Goal: Task Accomplishment & Management: Manage account settings

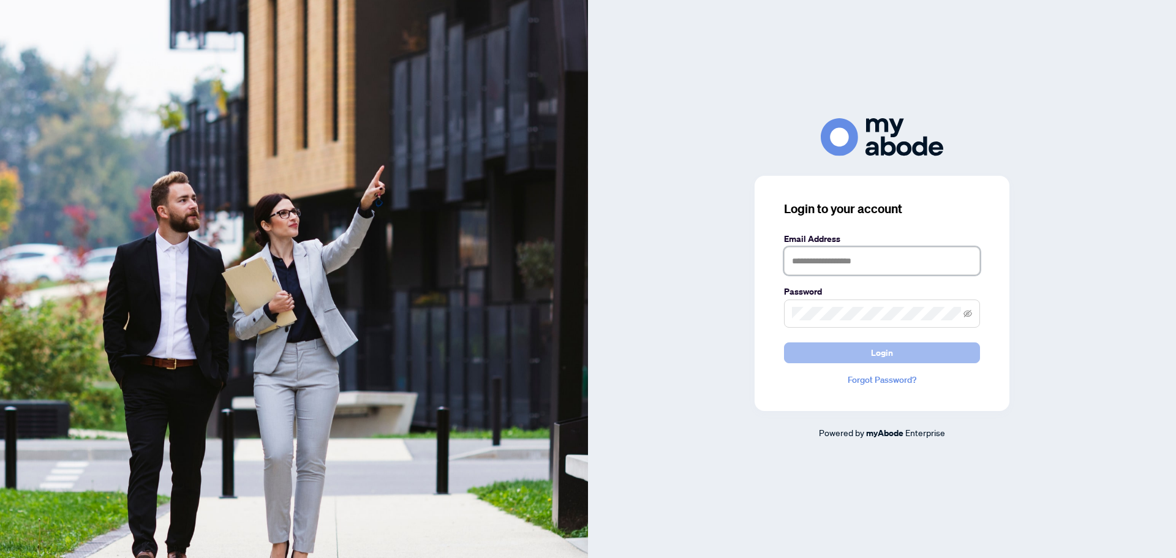
type input "**********"
click at [904, 344] on button "Login" at bounding box center [882, 352] width 196 height 21
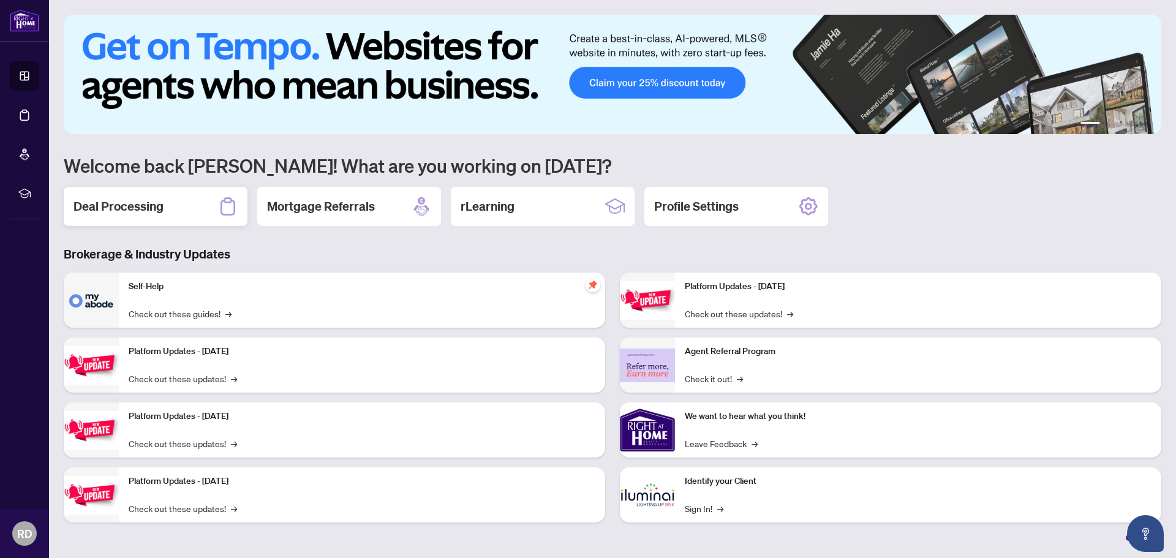
click at [115, 211] on h2 "Deal Processing" at bounding box center [118, 206] width 90 height 17
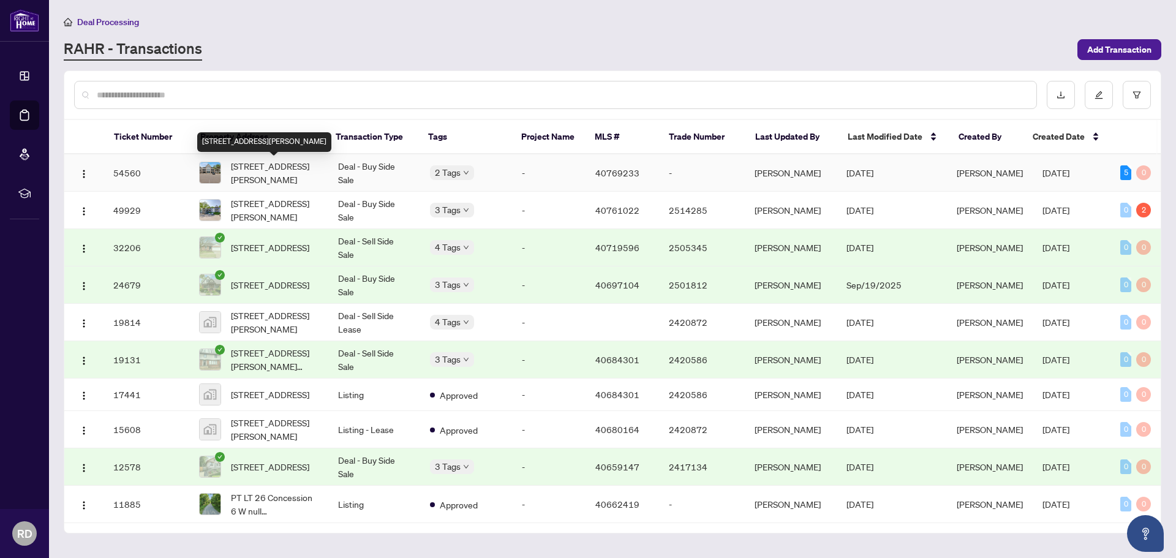
click at [246, 173] on span "[STREET_ADDRESS][PERSON_NAME]" at bounding box center [275, 172] width 88 height 27
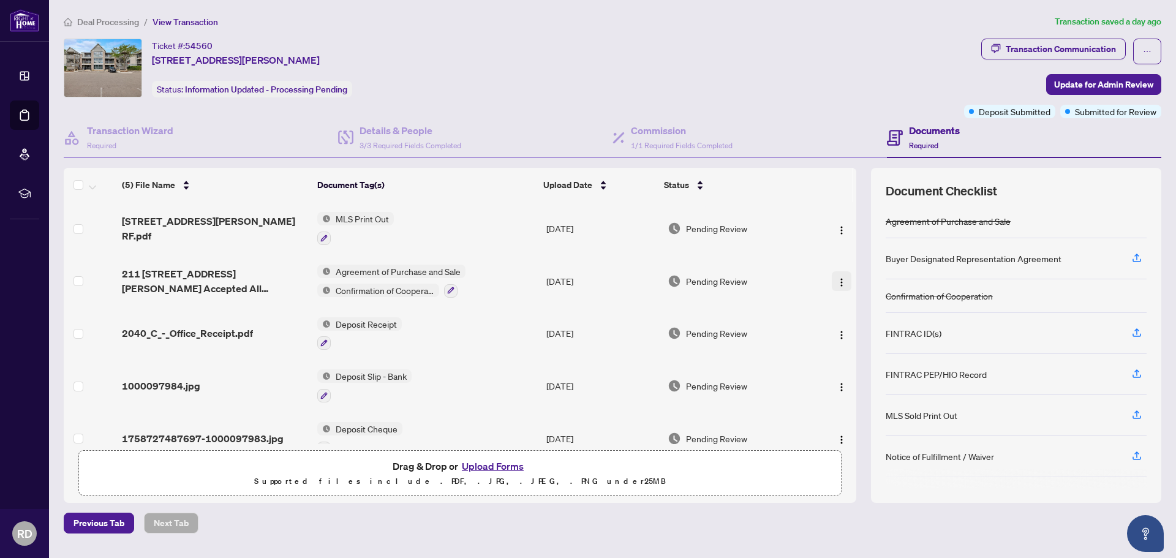
click at [837, 279] on img "button" at bounding box center [842, 282] width 10 height 10
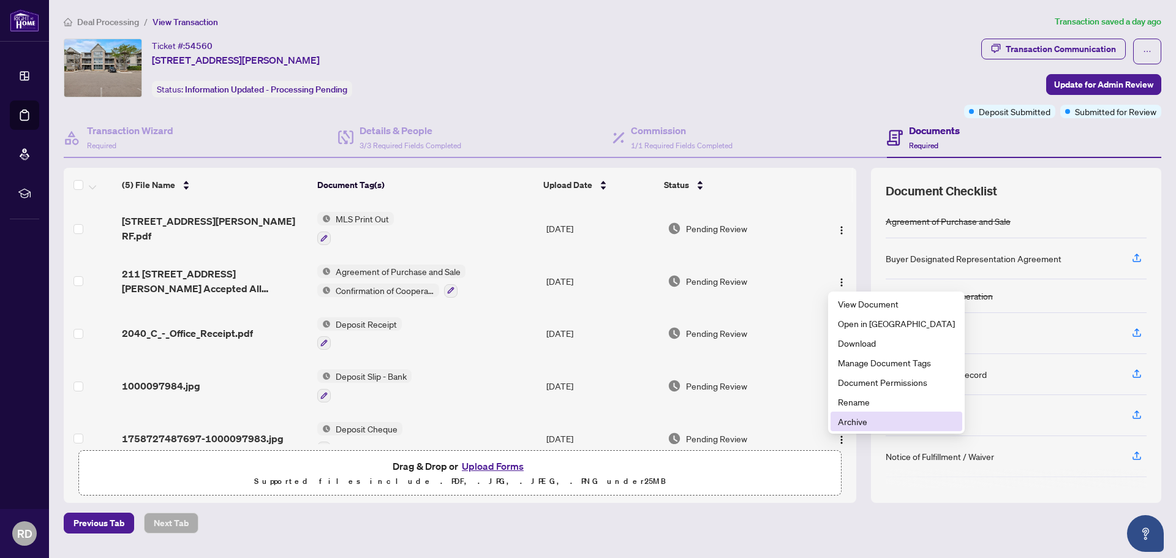
click at [853, 423] on span "Archive" at bounding box center [896, 421] width 117 height 13
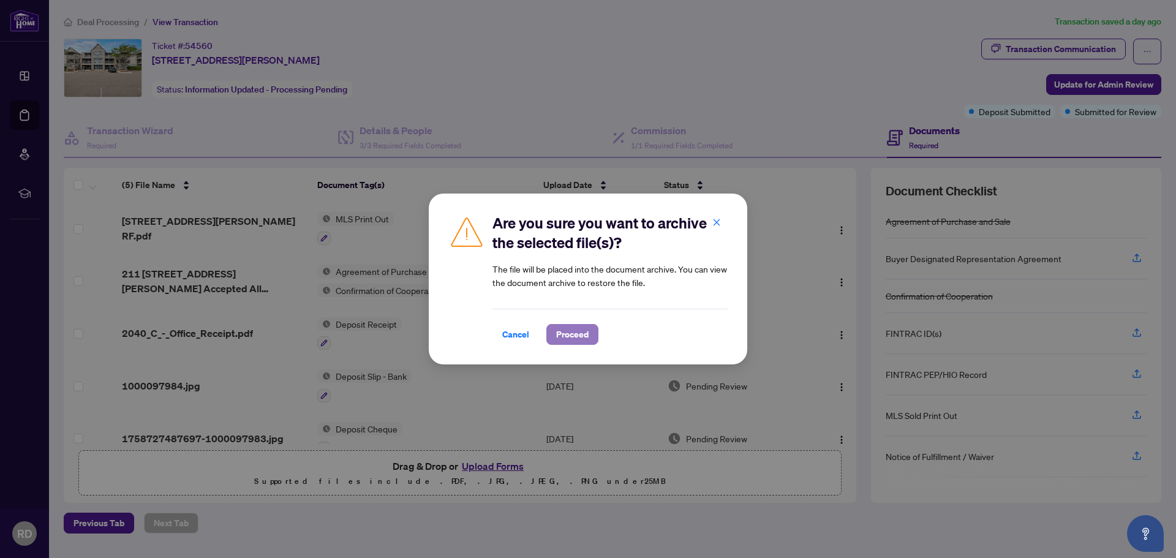
click at [566, 334] on span "Proceed" at bounding box center [572, 335] width 32 height 20
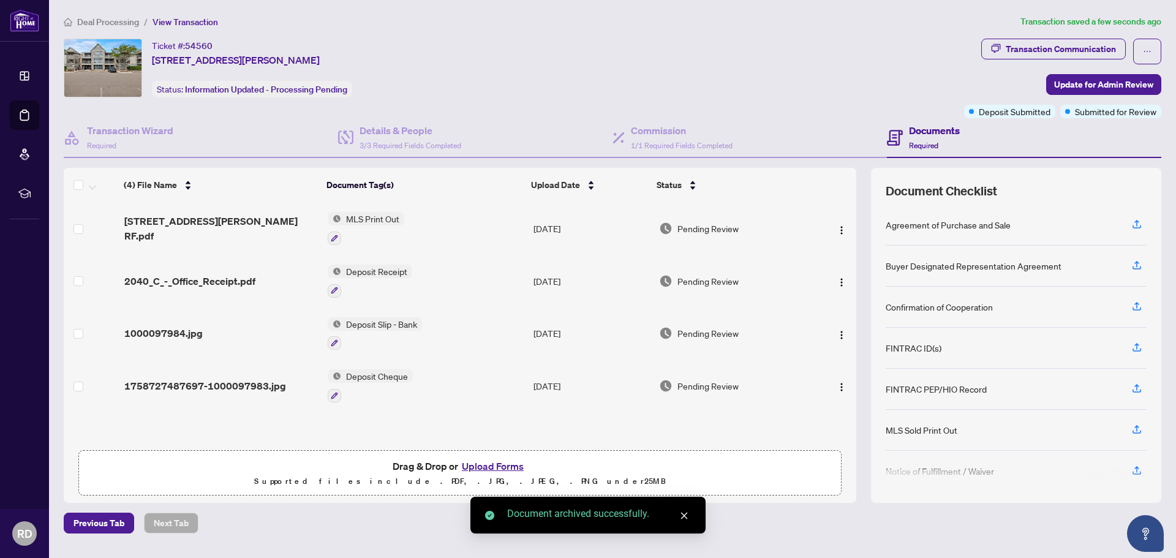
click at [506, 462] on button "Upload Forms" at bounding box center [492, 466] width 69 height 16
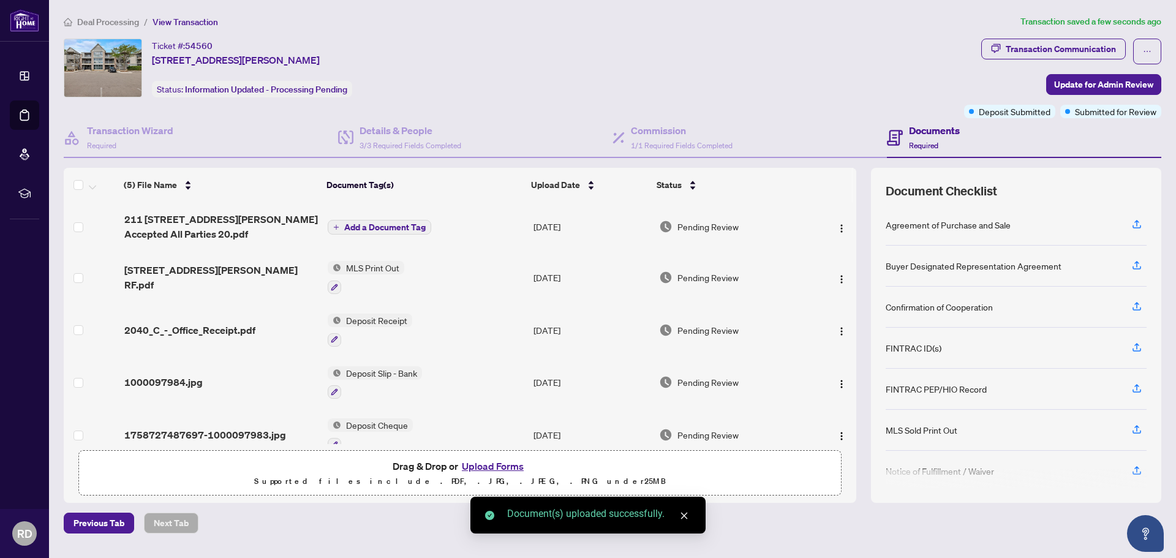
click at [379, 225] on span "Add a Document Tag" at bounding box center [384, 227] width 81 height 9
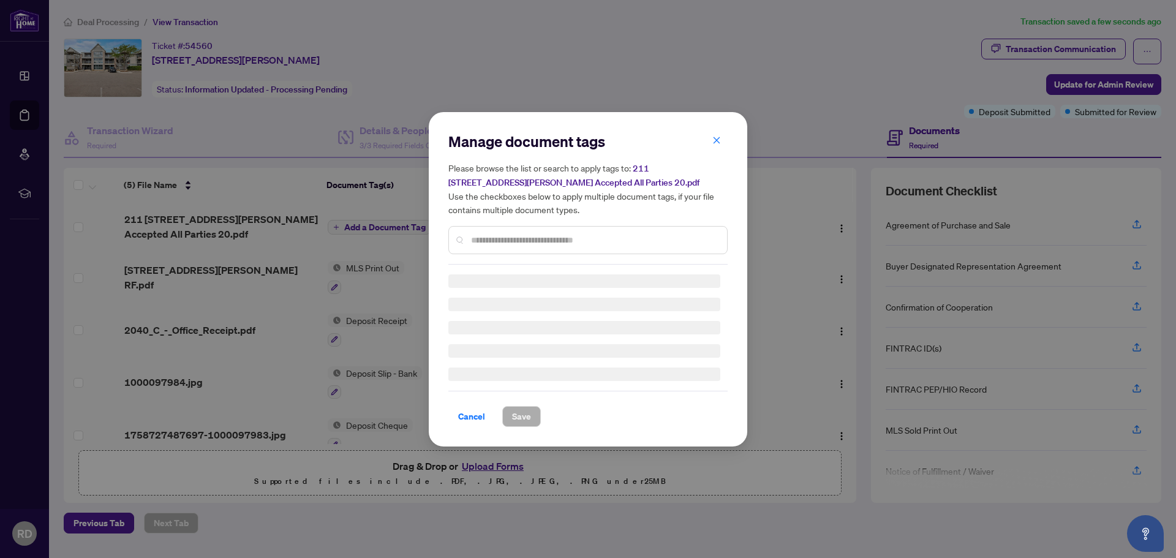
click at [499, 239] on div "Manage document tags Please browse the list or search to apply tags to: 211 204…" at bounding box center [587, 198] width 279 height 133
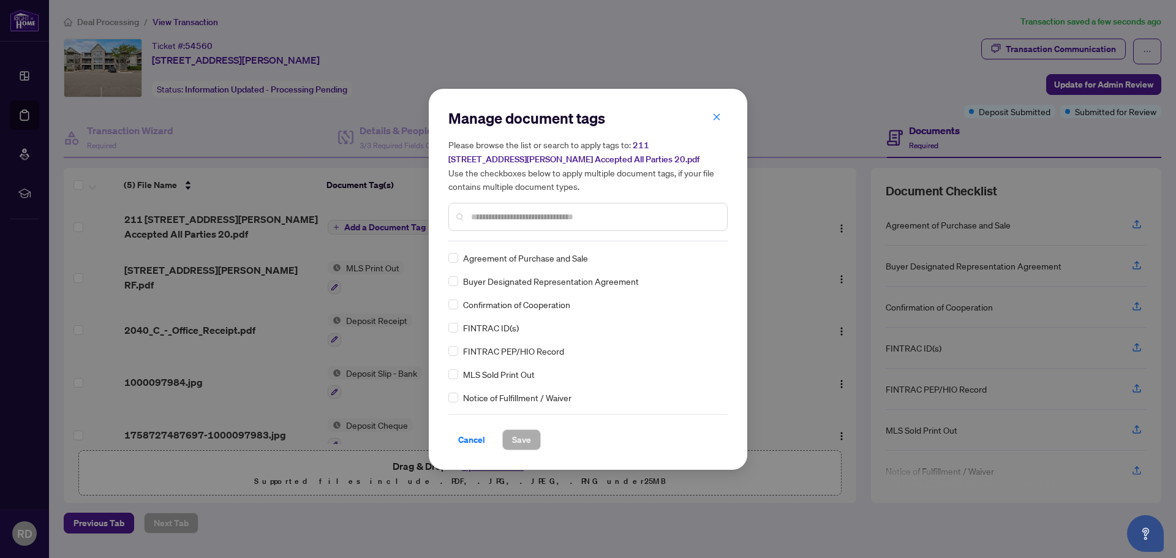
click at [499, 257] on span "Agreement of Purchase and Sale" at bounding box center [525, 257] width 125 height 13
click at [505, 219] on input "text" at bounding box center [594, 216] width 246 height 13
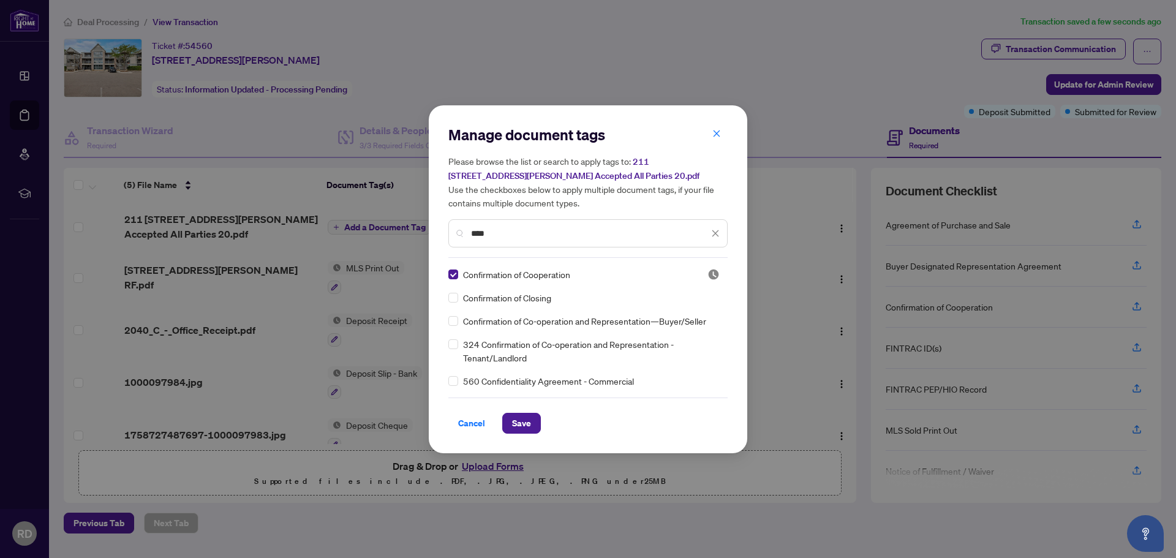
click at [513, 235] on input "****" at bounding box center [590, 233] width 238 height 13
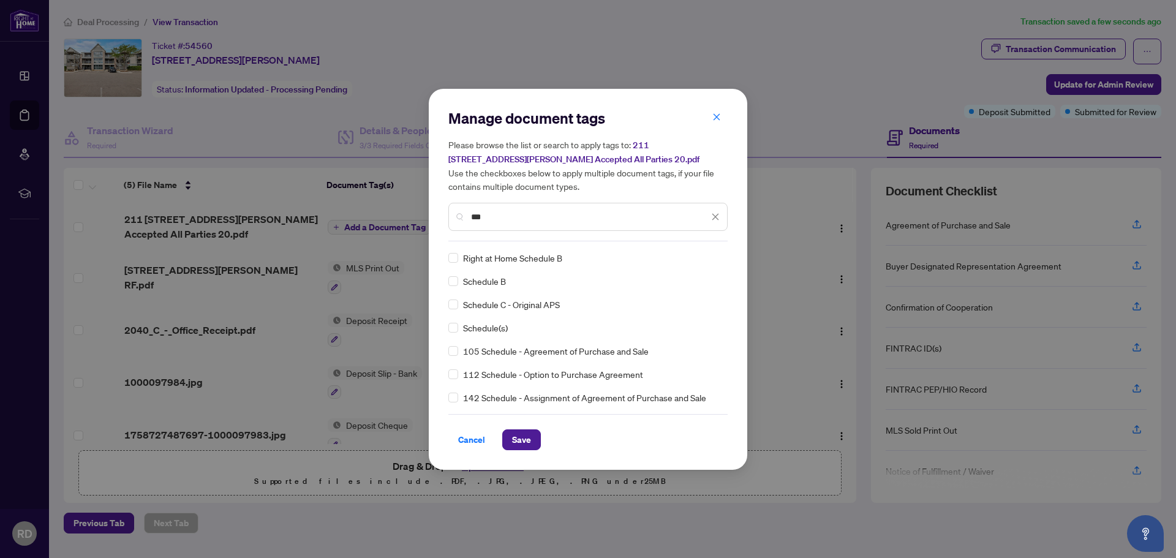
type input "***"
click at [445, 282] on div "Manage document tags Please browse the list or search to apply tags to: 211 204…" at bounding box center [588, 279] width 318 height 381
click at [522, 441] on span "Save" at bounding box center [521, 440] width 19 height 20
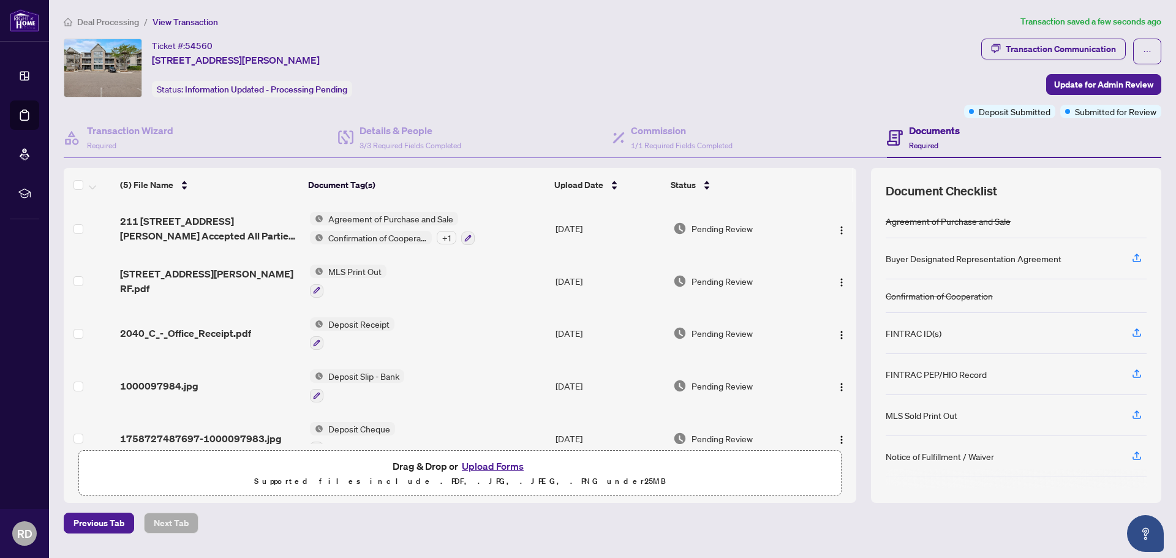
click at [448, 238] on div "+ 1" at bounding box center [447, 237] width 20 height 13
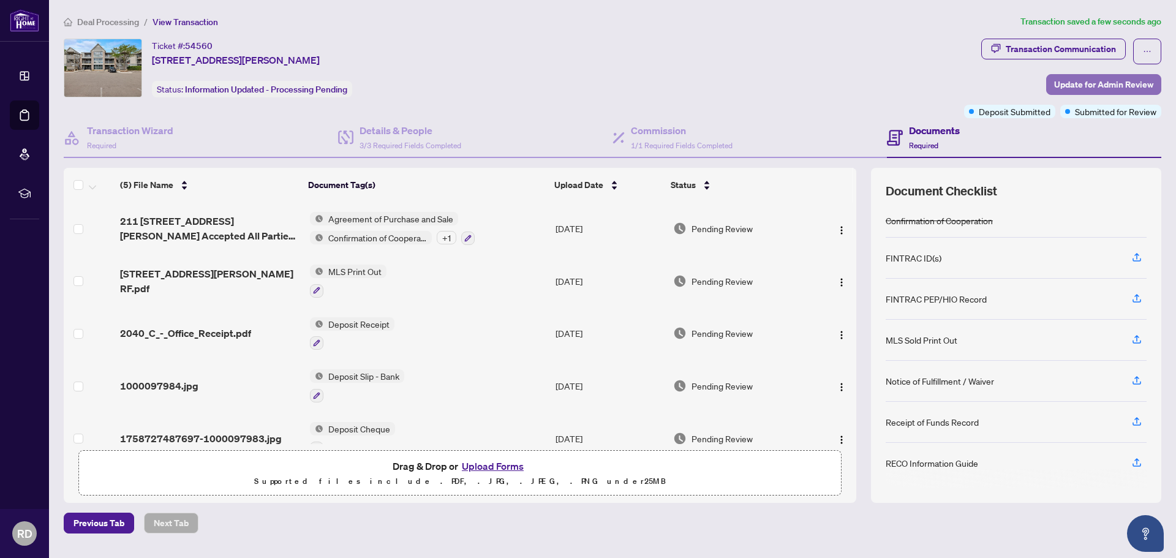
click at [1102, 80] on span "Update for Admin Review" at bounding box center [1103, 85] width 99 height 20
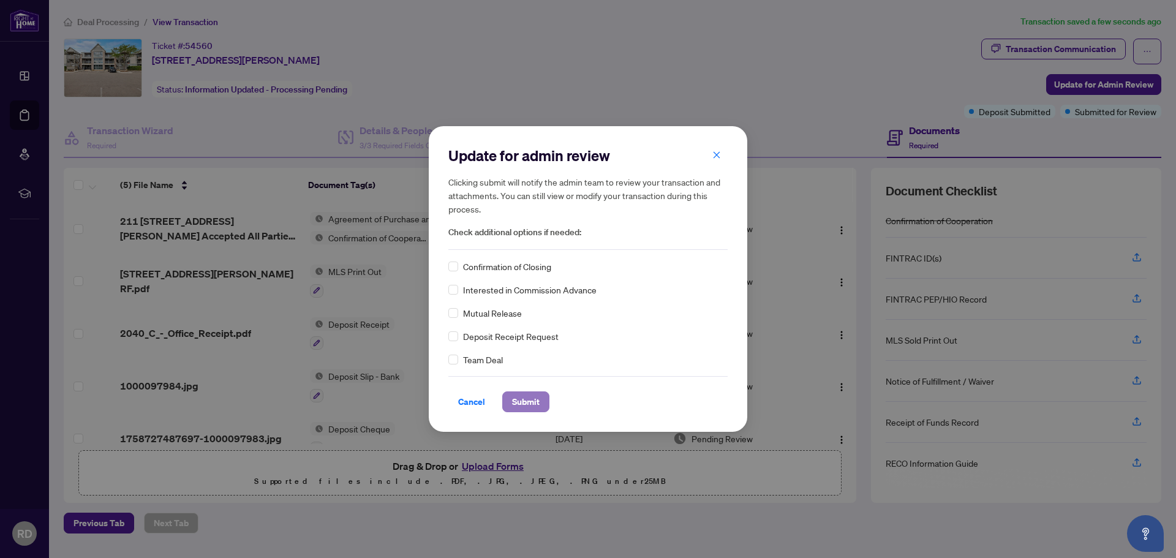
click at [538, 402] on span "Submit" at bounding box center [526, 402] width 28 height 20
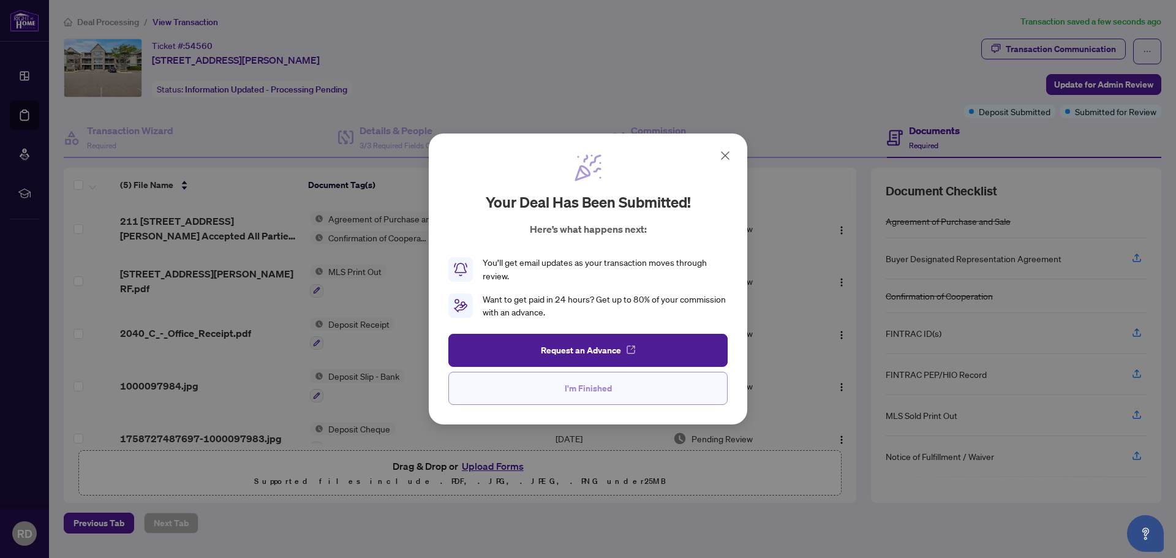
click at [647, 380] on button "I'm Finished" at bounding box center [587, 388] width 279 height 33
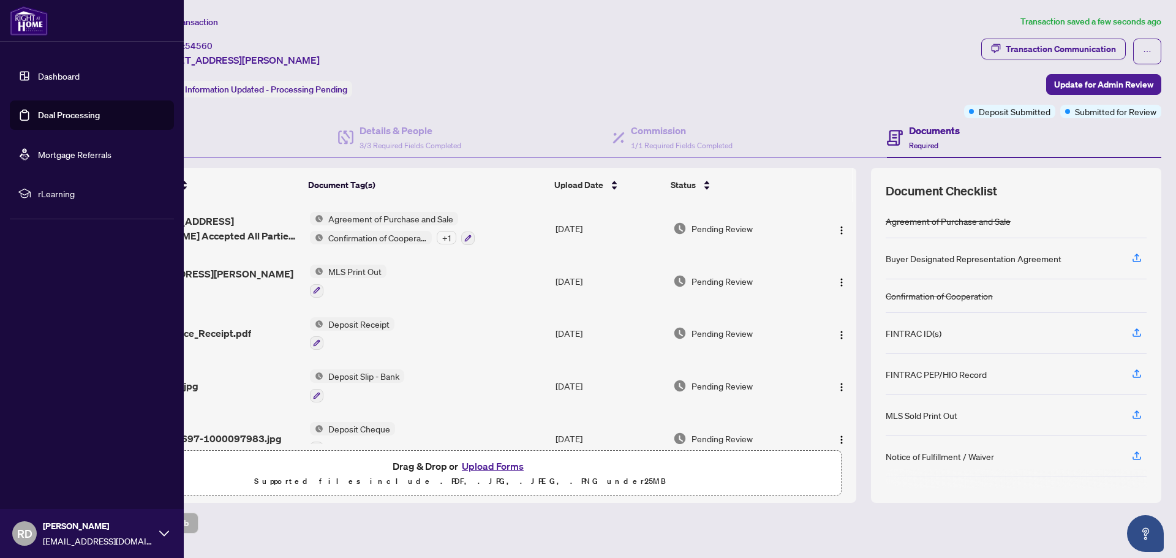
click at [38, 75] on link "Dashboard" at bounding box center [59, 75] width 42 height 11
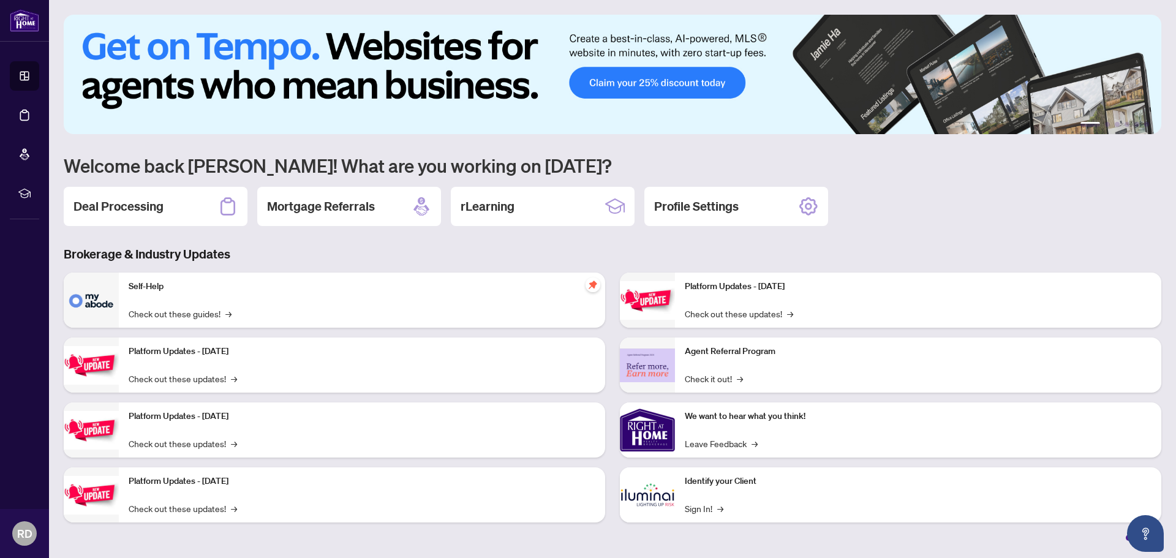
click at [176, 298] on div "Self-Help Check out these guides! →" at bounding box center [362, 300] width 486 height 55
click at [156, 292] on p "Self-Help" at bounding box center [362, 286] width 467 height 13
click at [154, 287] on p "Self-Help" at bounding box center [362, 286] width 467 height 13
click at [159, 309] on link "Check out these guides! →" at bounding box center [180, 313] width 103 height 13
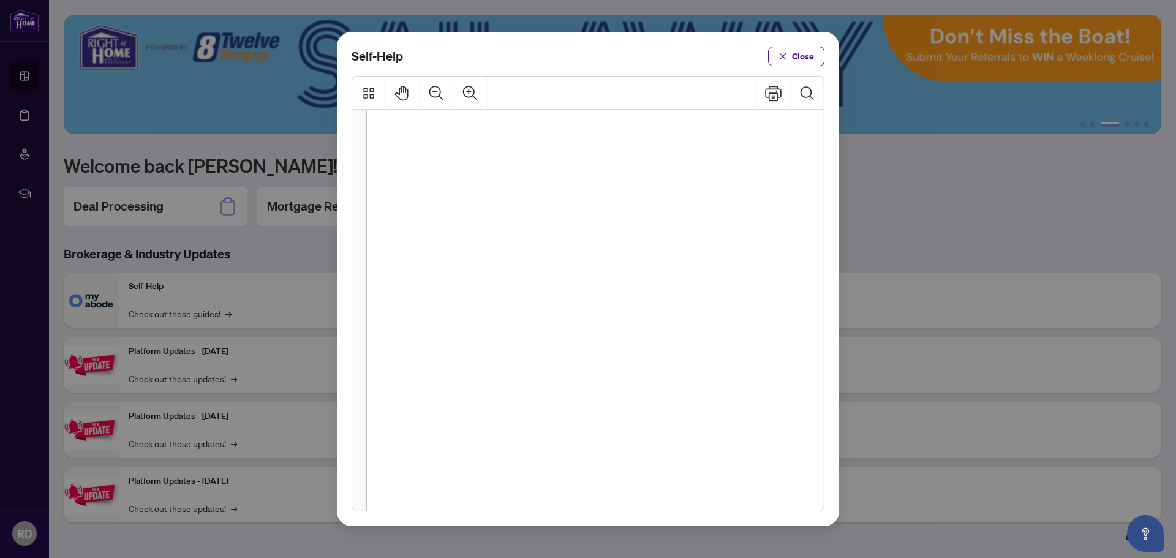
scroll to position [735, 0]
click at [781, 62] on span "button" at bounding box center [782, 57] width 9 height 20
